Goal: Task Accomplishment & Management: Use online tool/utility

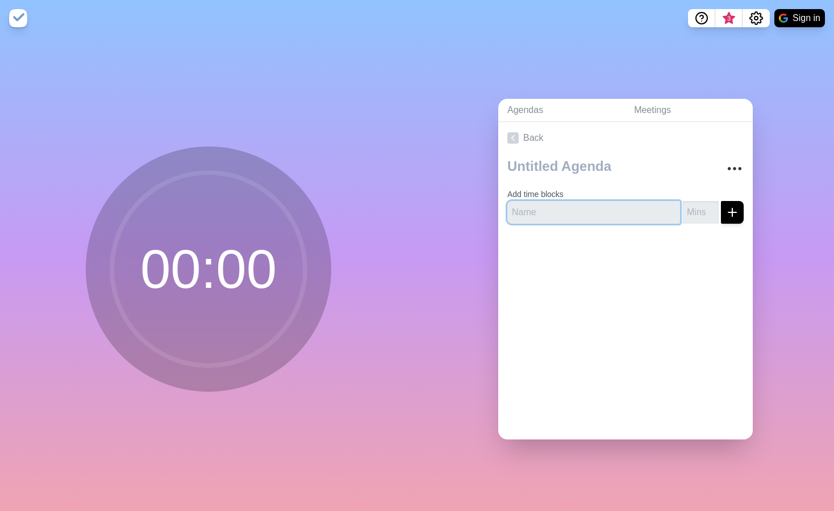
click at [543, 212] on input "text" at bounding box center [593, 212] width 173 height 23
type input "intro"
click at [711, 210] on input "1" at bounding box center [700, 212] width 36 height 23
click at [711, 210] on input "2" at bounding box center [700, 212] width 36 height 23
click at [711, 210] on input "3" at bounding box center [700, 212] width 36 height 23
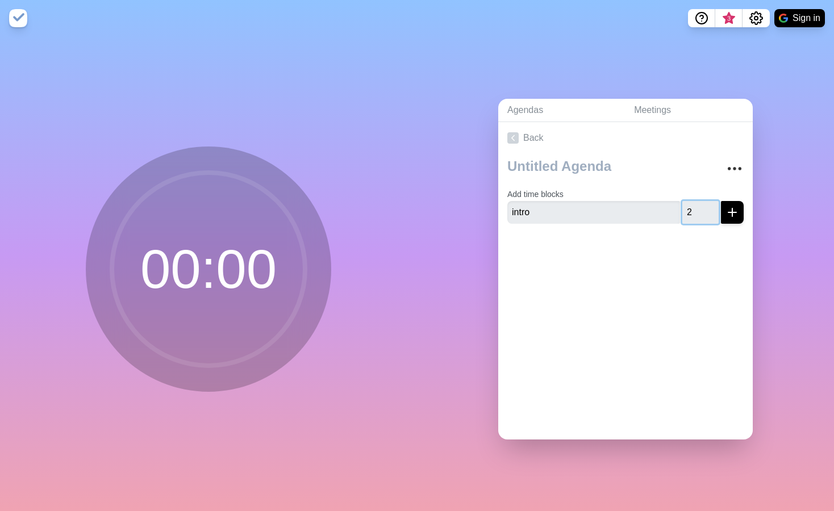
click at [713, 215] on input "2" at bounding box center [700, 212] width 36 height 23
type input "1"
click at [713, 215] on input "1" at bounding box center [700, 212] width 36 height 23
click at [732, 212] on line "submit" at bounding box center [732, 212] width 8 height 0
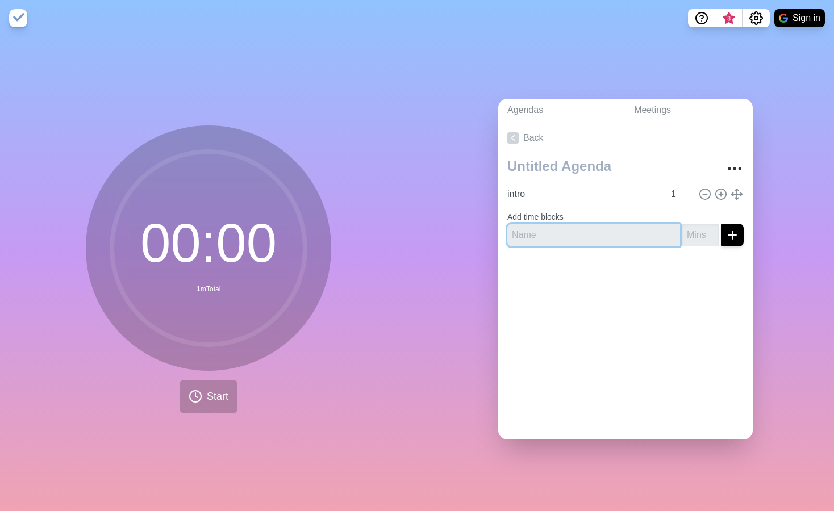
click at [599, 231] on input "text" at bounding box center [593, 235] width 173 height 23
type input "opening"
click at [712, 232] on input "1" at bounding box center [700, 235] width 36 height 23
type input "2"
click at [712, 232] on input "2" at bounding box center [700, 235] width 36 height 23
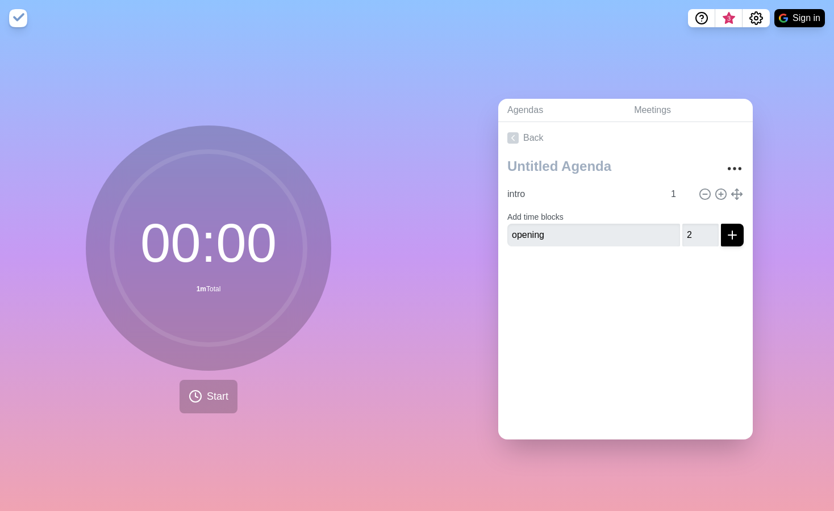
click at [734, 235] on line "submit" at bounding box center [732, 235] width 8 height 0
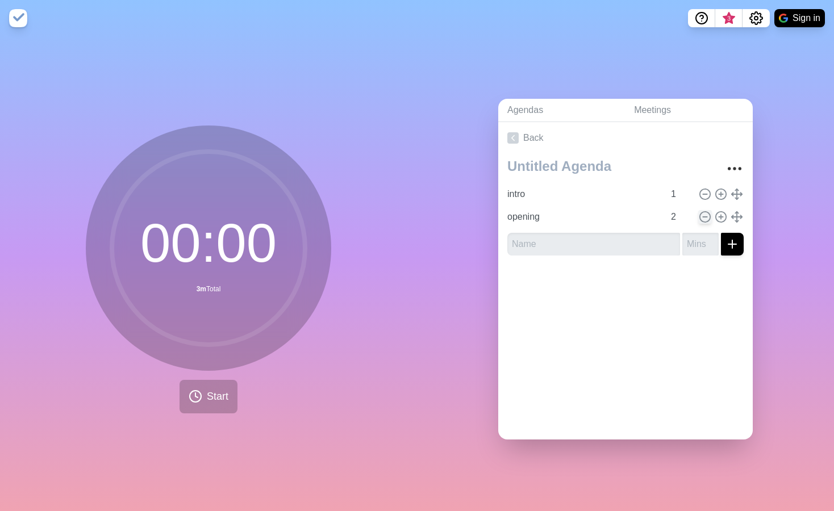
click at [708, 216] on icon at bounding box center [704, 217] width 12 height 12
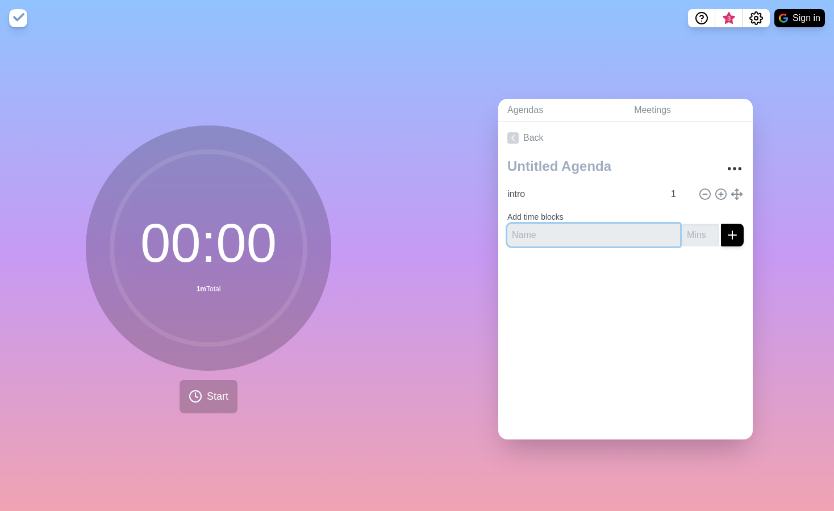
click at [612, 232] on input "text" at bounding box center [593, 235] width 173 height 23
type input "opening"
click at [710, 231] on input "1" at bounding box center [700, 235] width 36 height 23
type input "2"
click at [713, 234] on input "2" at bounding box center [700, 235] width 36 height 23
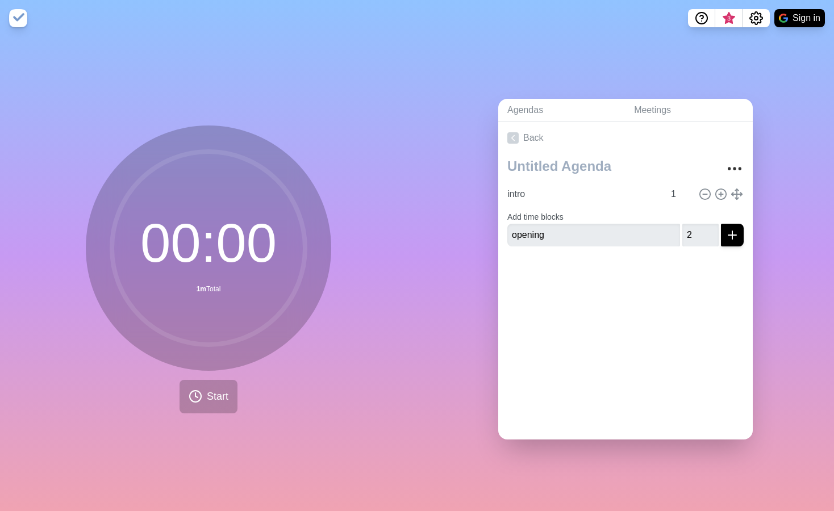
click at [730, 237] on icon "submit" at bounding box center [732, 235] width 14 height 14
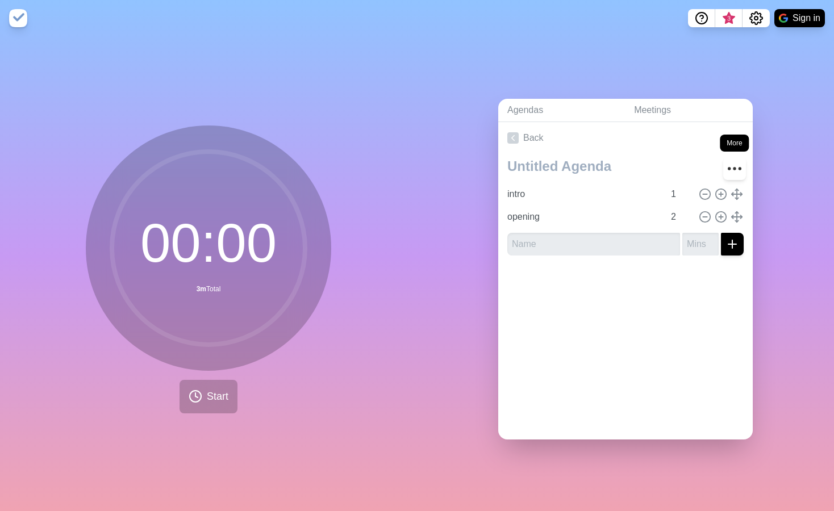
click at [733, 167] on icon "More" at bounding box center [734, 169] width 18 height 18
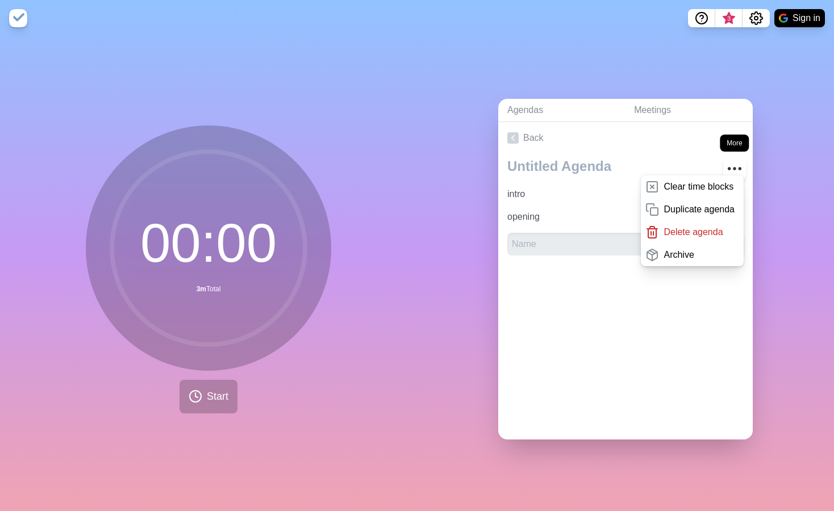
click at [733, 167] on icon "More" at bounding box center [734, 169] width 18 height 18
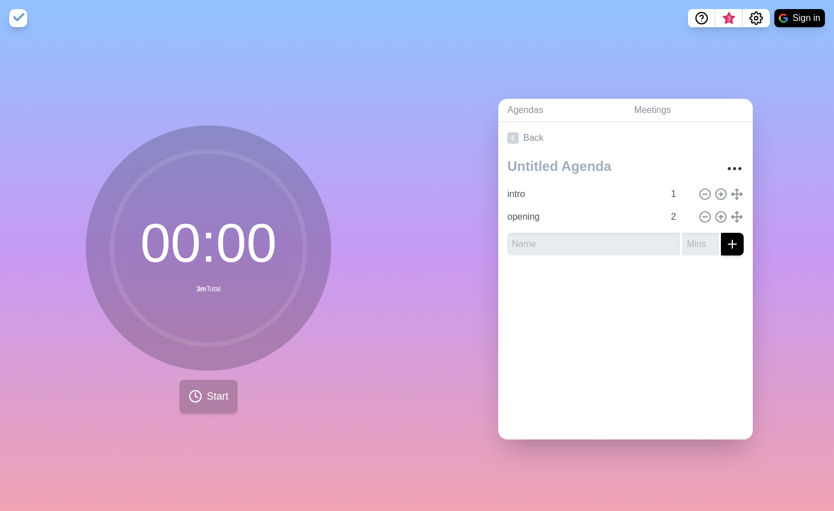
click at [214, 397] on span "Start" at bounding box center [218, 396] width 22 height 15
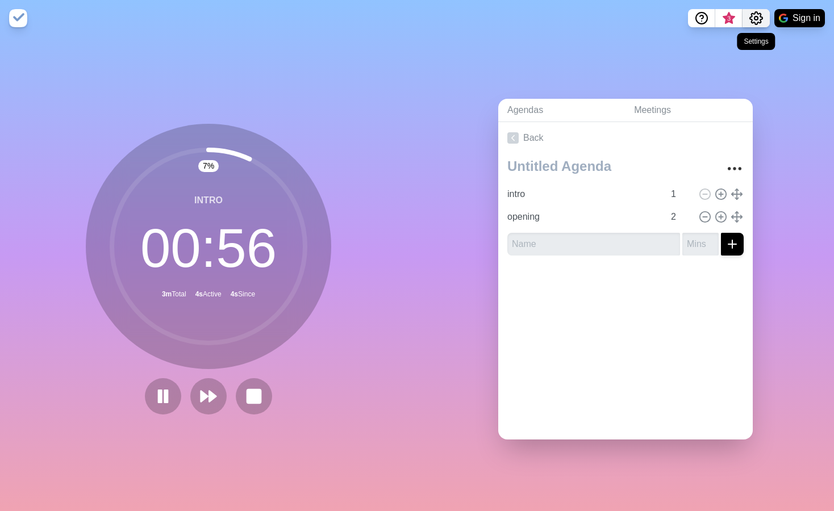
click at [756, 15] on icon "Settings" at bounding box center [756, 18] width 14 height 14
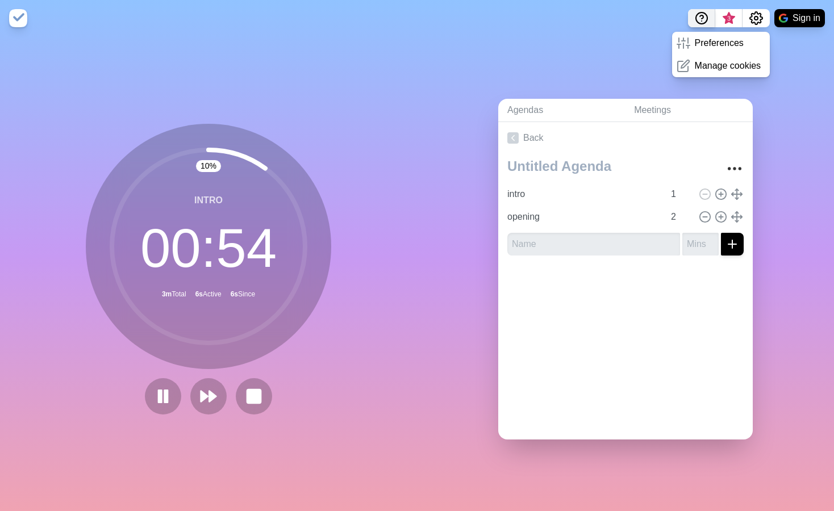
click at [702, 19] on icon "Help" at bounding box center [701, 18] width 14 height 14
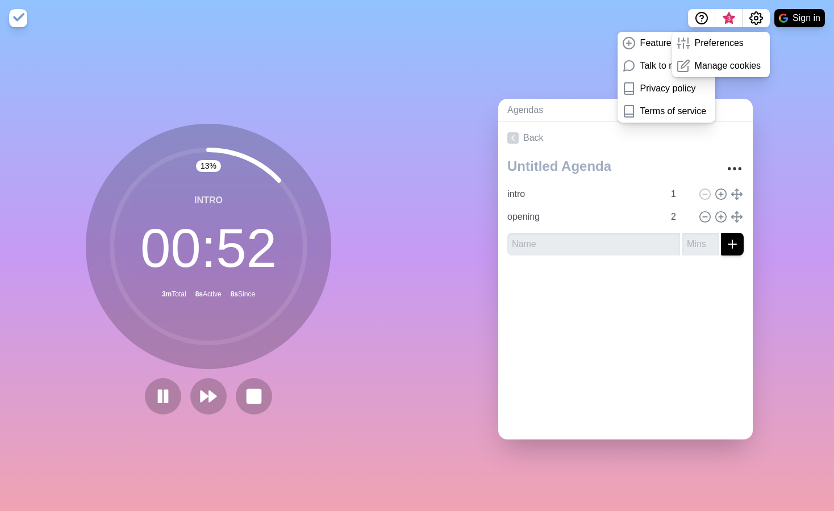
click at [545, 57] on div "Agendas Meetings Back intro 1 opening 2" at bounding box center [625, 273] width 417 height 475
click at [751, 22] on icon "Settings" at bounding box center [756, 18] width 14 height 14
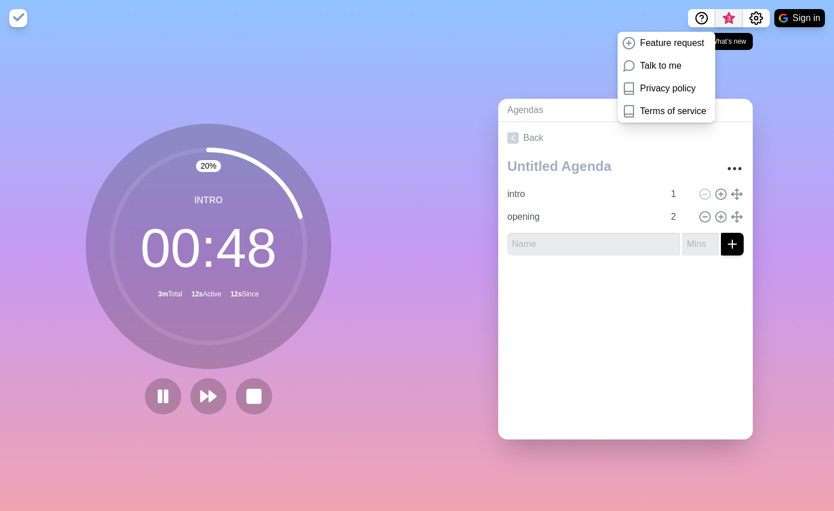
click at [727, 19] on span "3" at bounding box center [728, 18] width 9 height 9
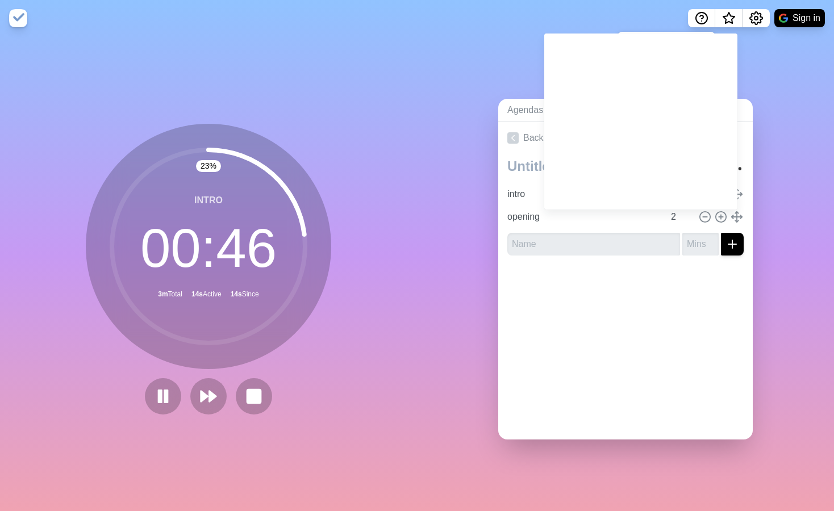
click at [764, 83] on div "Agendas Meetings Back intro 1 opening 2" at bounding box center [625, 273] width 417 height 475
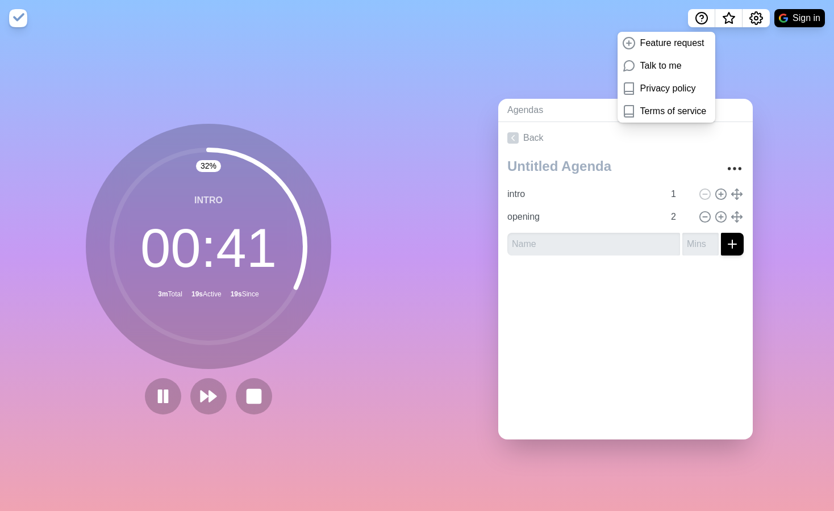
click at [171, 237] on circle at bounding box center [208, 246] width 193 height 193
click at [18, 19] on img at bounding box center [18, 18] width 18 height 18
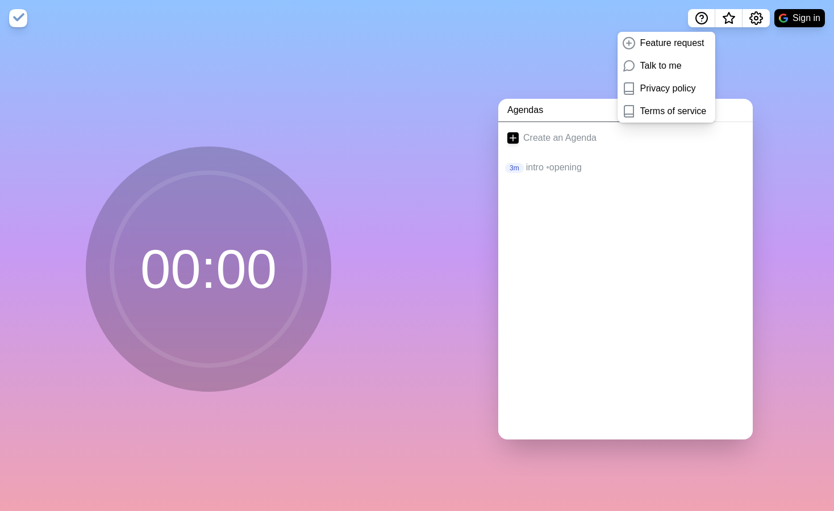
click at [18, 19] on img at bounding box center [18, 18] width 18 height 18
click at [18, 22] on img at bounding box center [18, 18] width 18 height 18
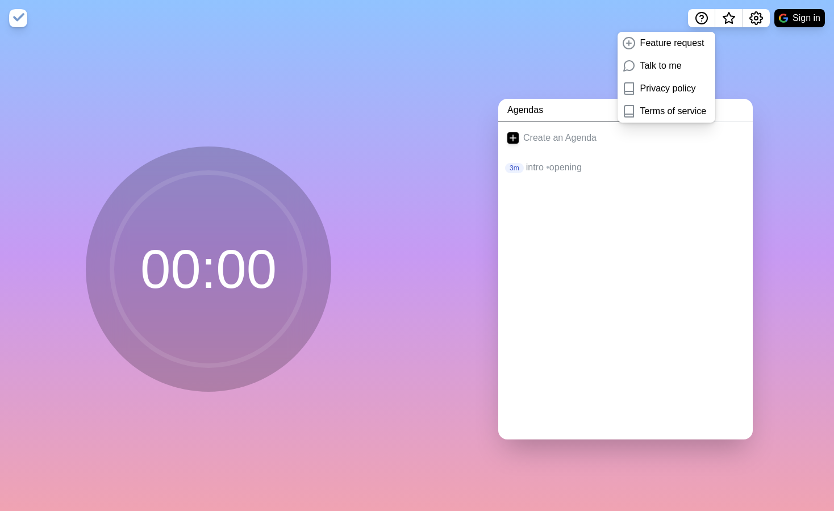
click at [18, 22] on img at bounding box center [18, 18] width 18 height 18
click at [516, 139] on icon at bounding box center [512, 137] width 11 height 11
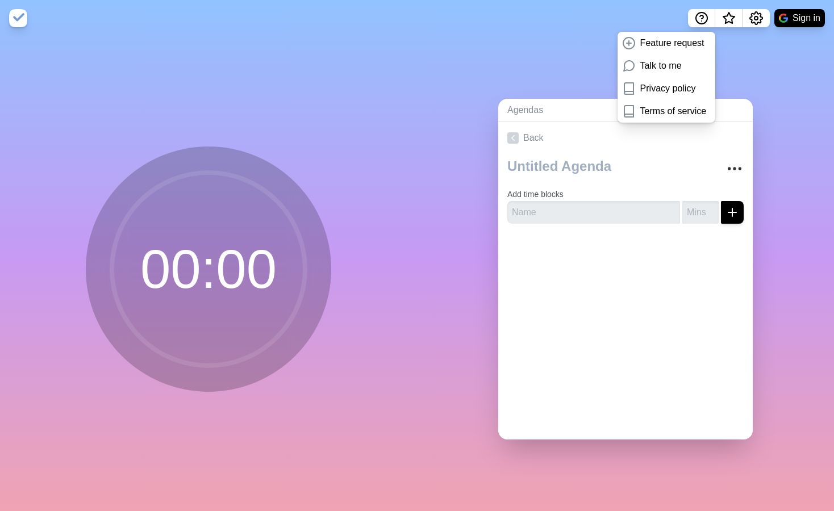
click at [447, 175] on div "Agendas Meetings Back Add time blocks" at bounding box center [625, 273] width 417 height 475
click at [609, 206] on input "text" at bounding box center [593, 212] width 173 height 23
type input "j"
click at [735, 214] on icon "submit" at bounding box center [732, 213] width 14 height 14
type input "1"
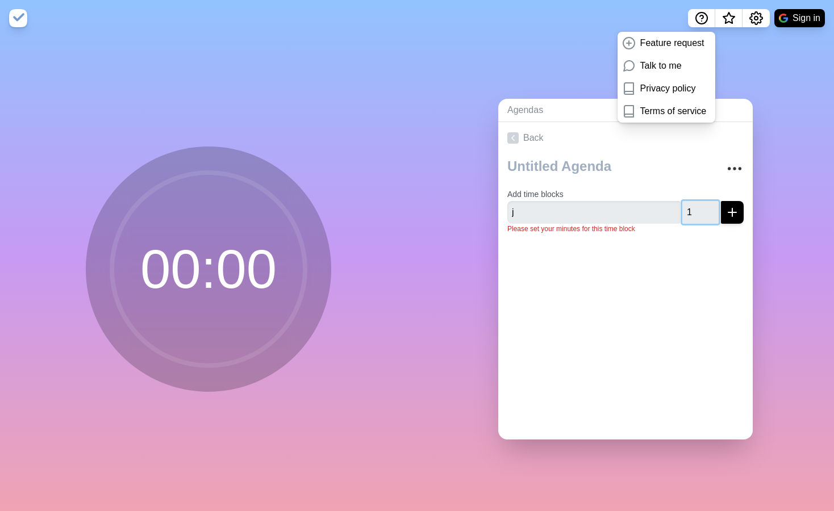
click at [711, 210] on input "1" at bounding box center [700, 212] width 36 height 23
click at [732, 212] on line "submit" at bounding box center [732, 212] width 8 height 0
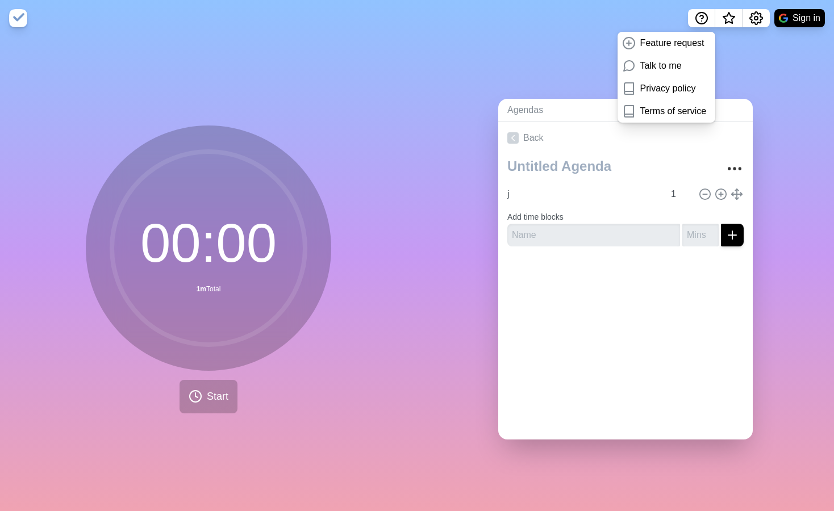
click at [18, 16] on img at bounding box center [18, 18] width 18 height 18
